Goal: Navigation & Orientation: Find specific page/section

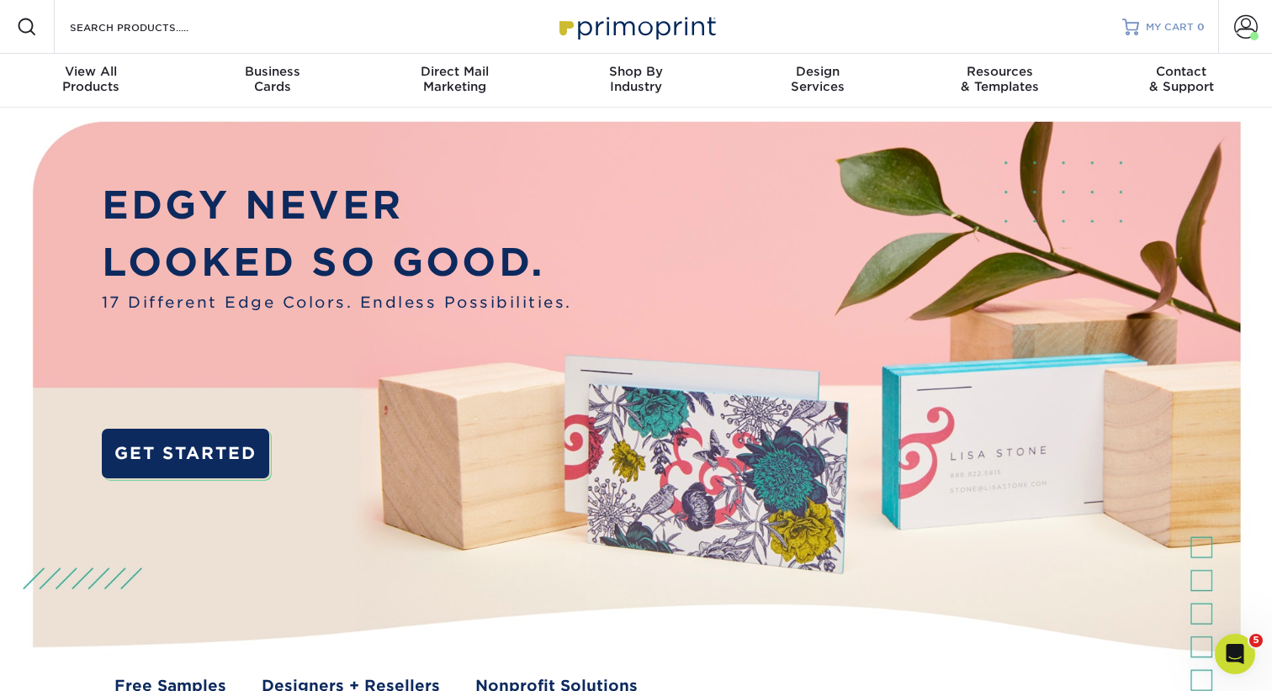
click at [1180, 24] on span "MY CART" at bounding box center [1170, 27] width 48 height 14
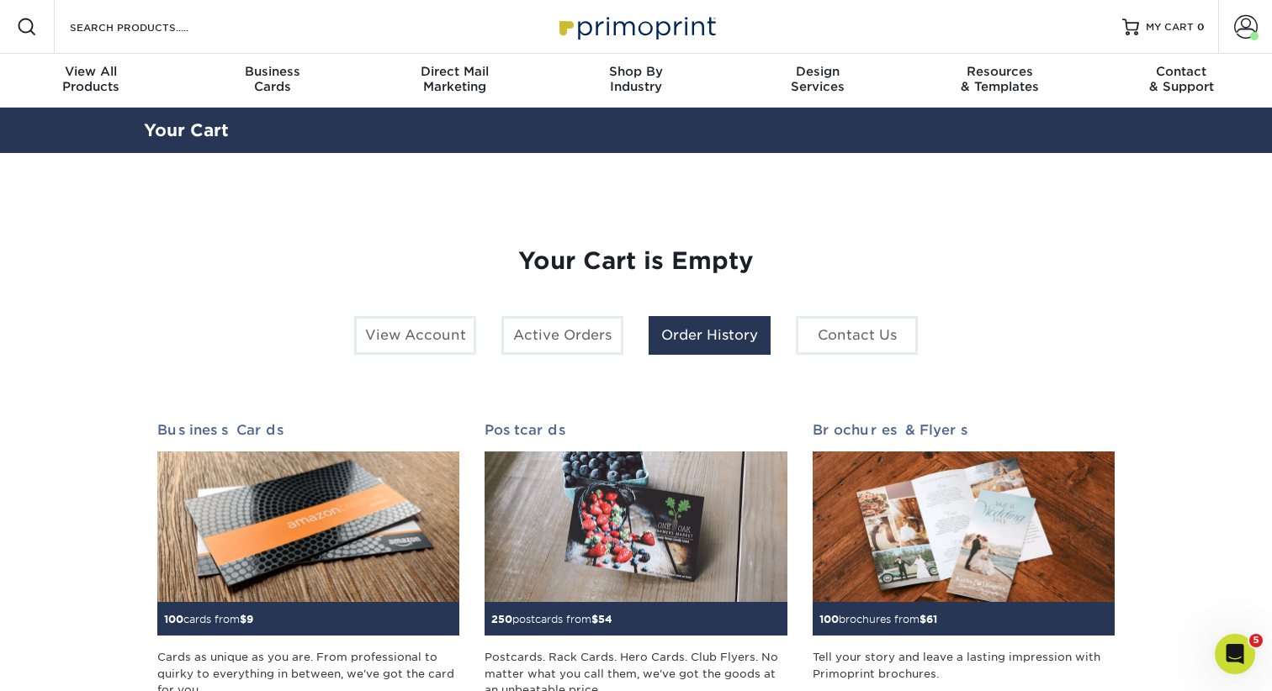
click at [695, 342] on link "Order History" at bounding box center [710, 335] width 122 height 39
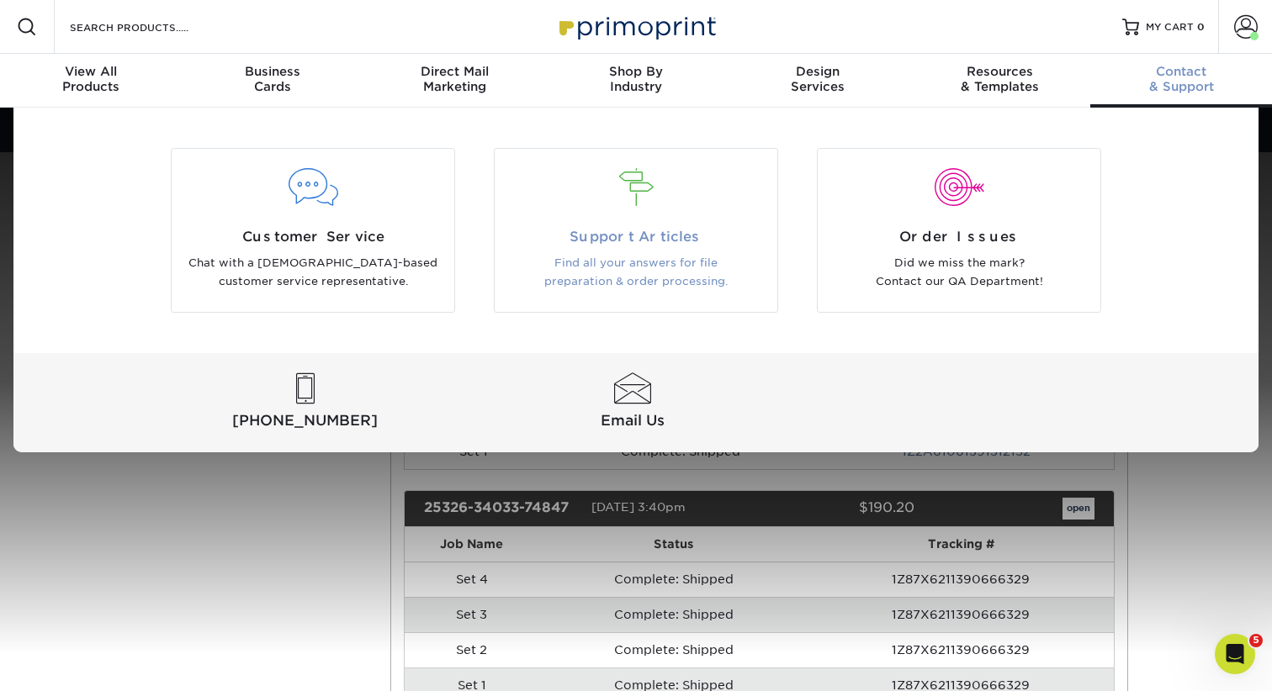
click at [616, 282] on p "Find all your answers for file preparation & order processing." at bounding box center [635, 273] width 257 height 38
